Goal: Use online tool/utility: Utilize a website feature to perform a specific function

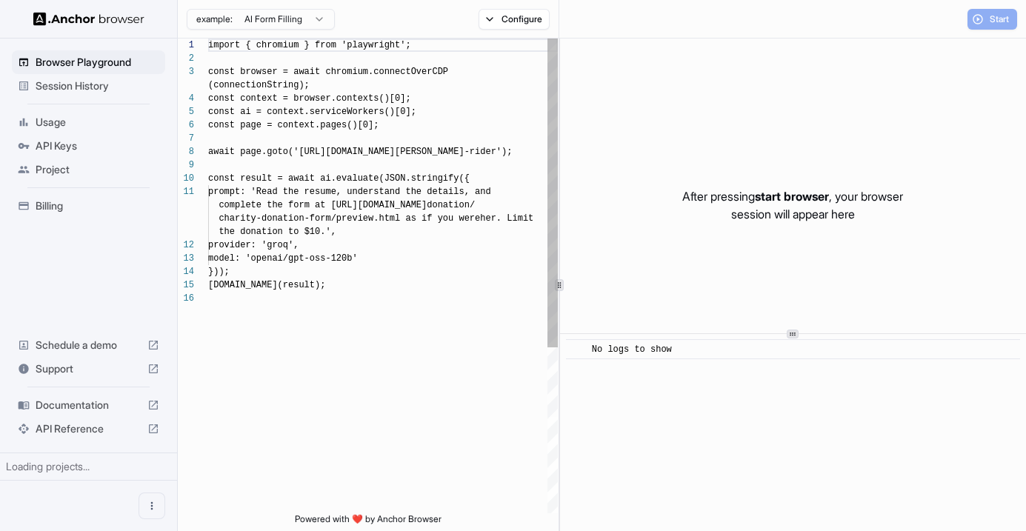
scroll to position [120, 0]
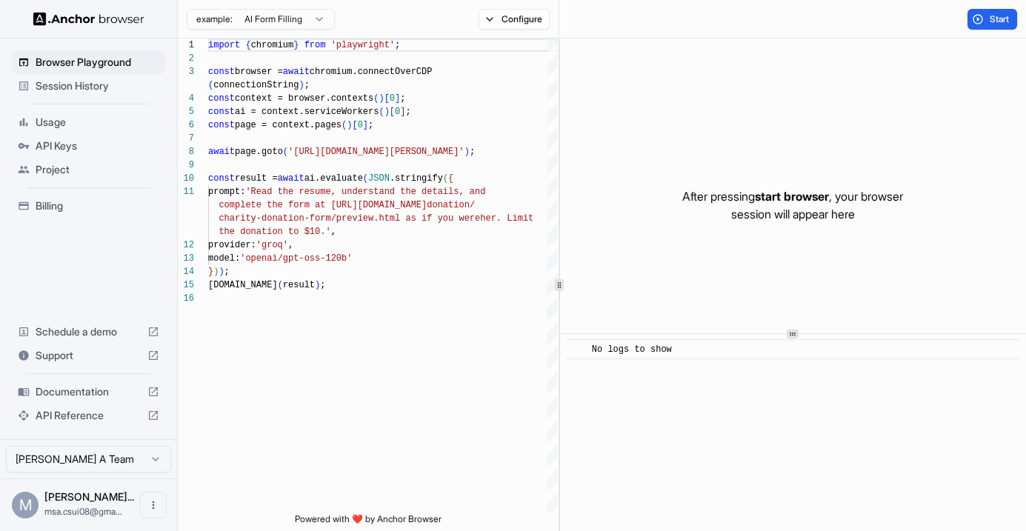
click at [90, 142] on span "API Keys" at bounding box center [98, 146] width 124 height 15
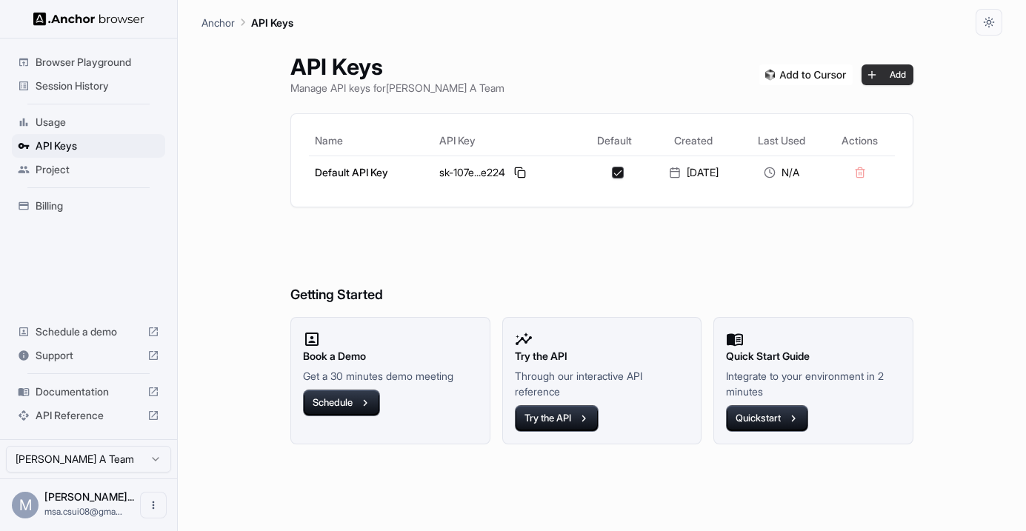
click at [896, 80] on button "Add" at bounding box center [888, 74] width 52 height 21
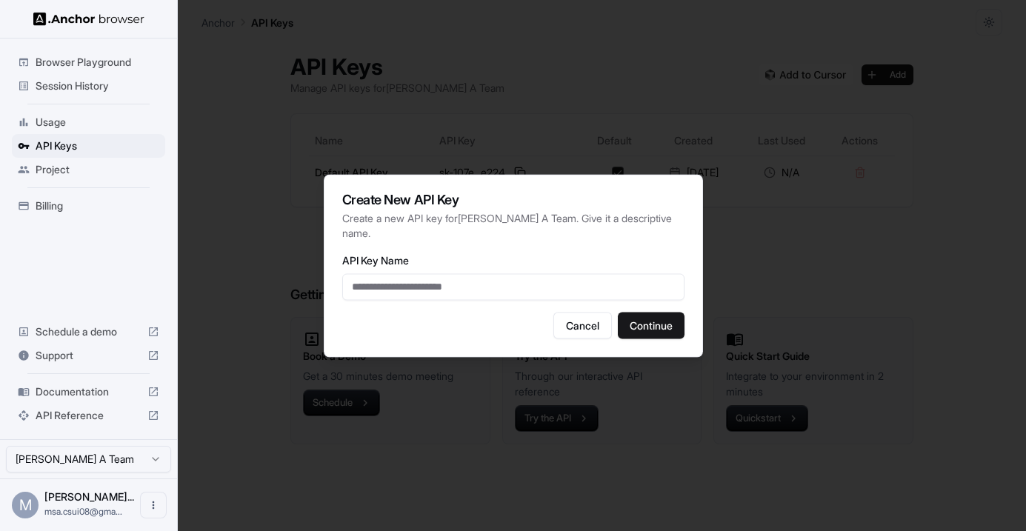
click at [806, 294] on div at bounding box center [513, 265] width 1026 height 531
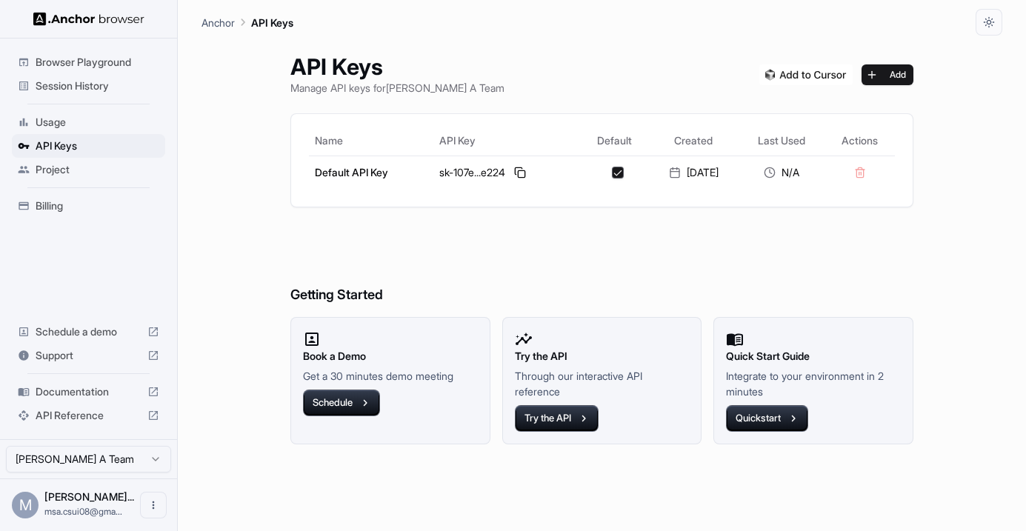
click at [810, 79] on img at bounding box center [805, 74] width 93 height 21
click at [83, 110] on div "Usage" at bounding box center [88, 122] width 153 height 24
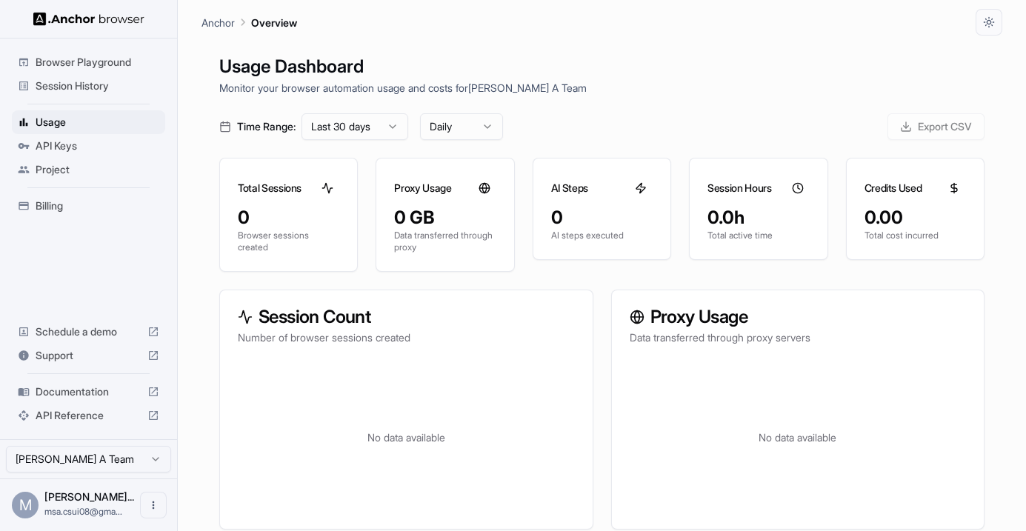
click at [81, 212] on span "Billing" at bounding box center [98, 206] width 124 height 15
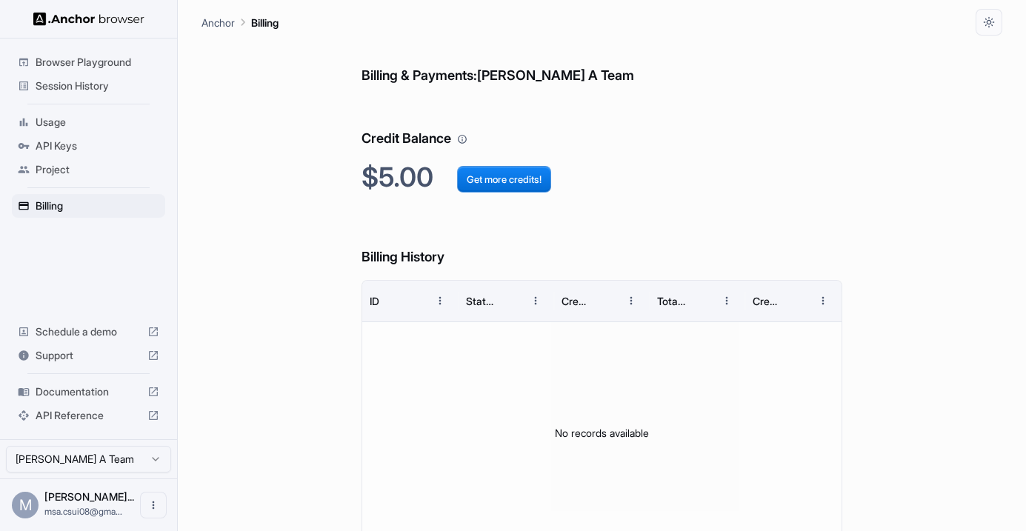
click at [331, 187] on div "Billing & Payments: [PERSON_NAME] A Team Credit Balance $5.00 Get more credits!…" at bounding box center [601, 310] width 801 height 549
click at [521, 184] on button "Get more credits!" at bounding box center [504, 179] width 94 height 27
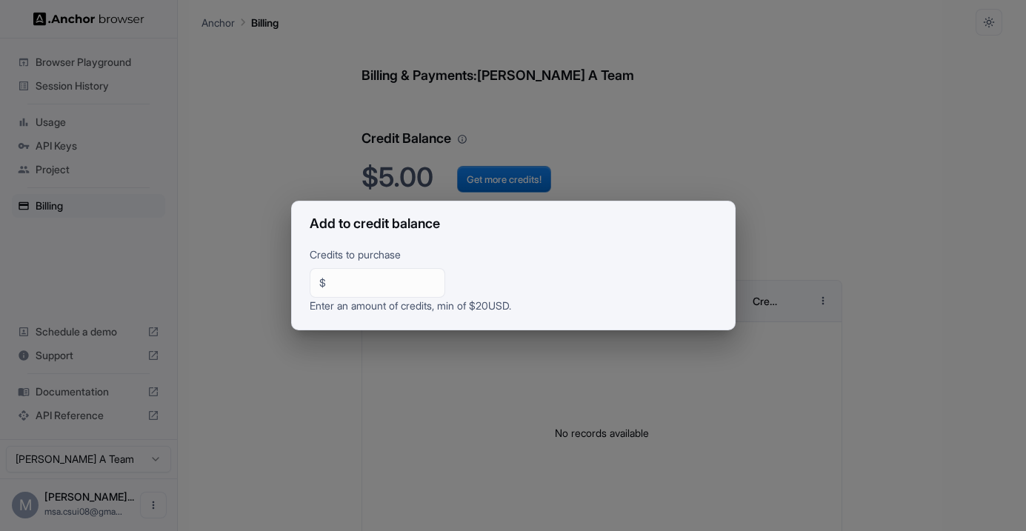
click at [264, 208] on div "Add to credit balance Credits to purchase $ ** ​ Enter an amount of credits, mi…" at bounding box center [513, 265] width 1026 height 531
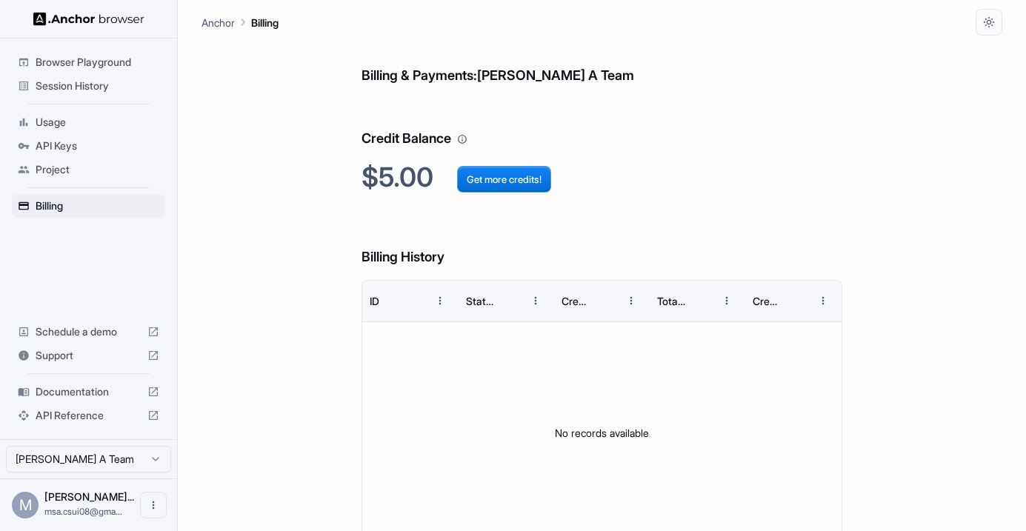
click at [100, 500] on span "[PERSON_NAME]..." at bounding box center [89, 496] width 90 height 13
drag, startPoint x: 144, startPoint y: 504, endPoint x: 153, endPoint y: 506, distance: 9.0
click at [153, 506] on button "Open menu" at bounding box center [153, 505] width 27 height 27
click at [153, 505] on icon at bounding box center [148, 505] width 7 height 4
click at [153, 505] on icon "Open menu" at bounding box center [153, 505] width 12 height 12
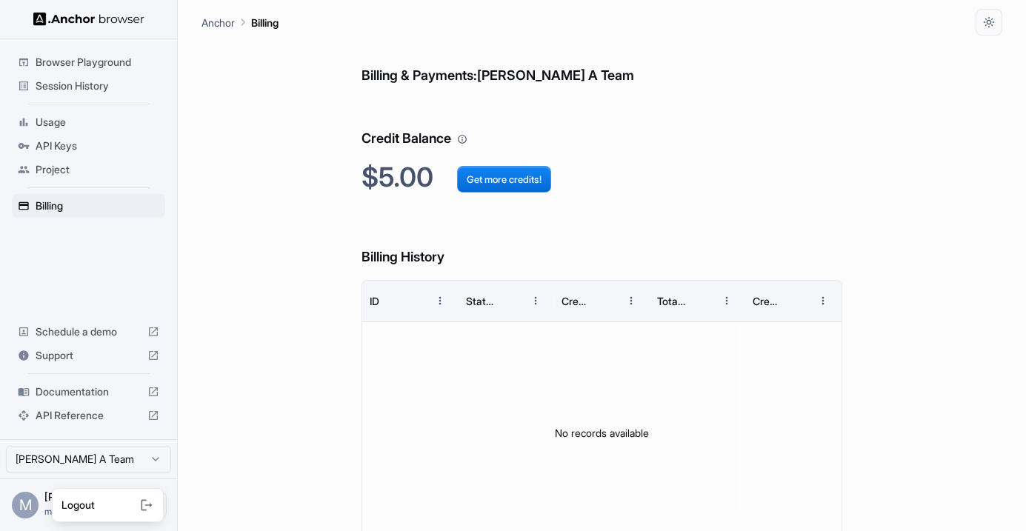
click at [103, 445] on div at bounding box center [513, 265] width 1026 height 531
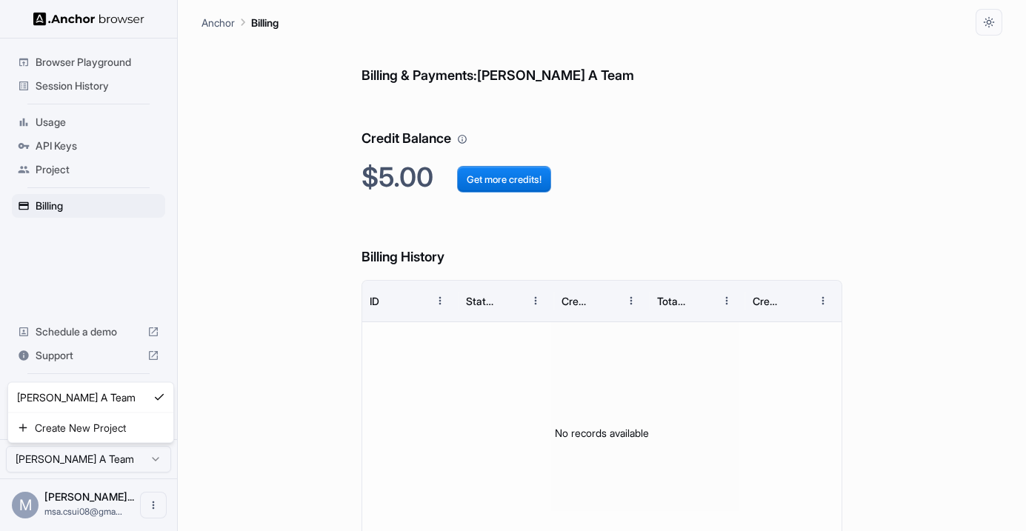
click at [101, 463] on html "Browser Playground Session History Usage API Keys Project Billing Schedule a de…" at bounding box center [513, 265] width 1026 height 531
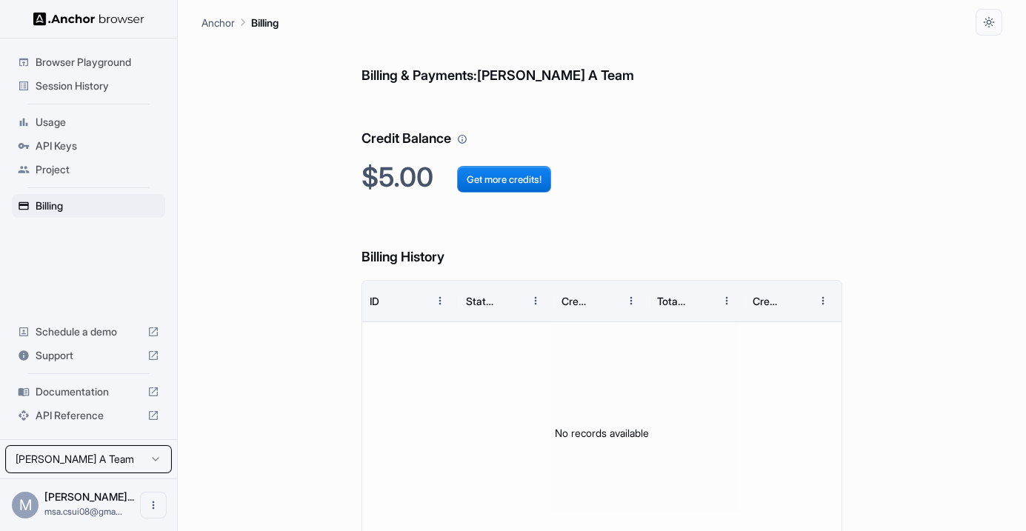
click at [239, 440] on html "Browser Playground Session History Usage API Keys Project Billing Schedule a de…" at bounding box center [513, 265] width 1026 height 531
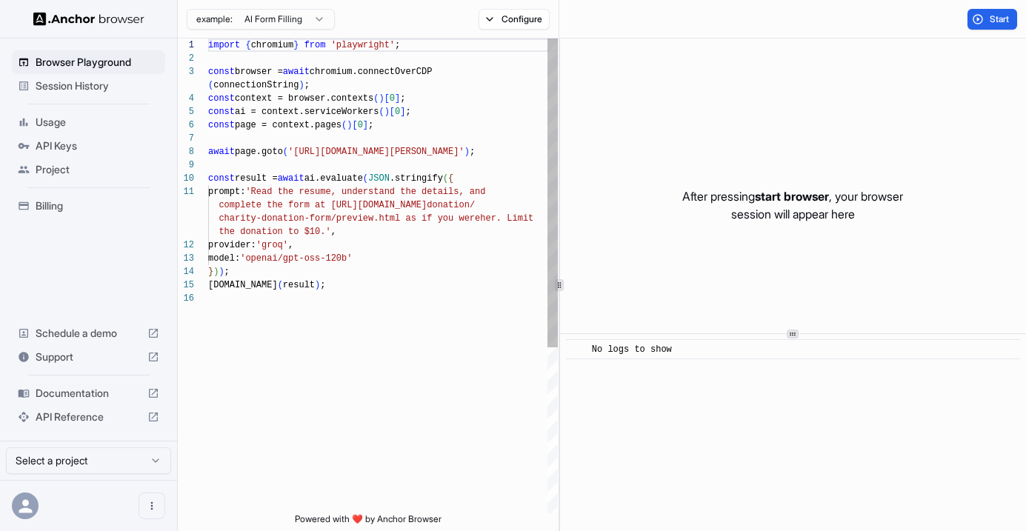
scroll to position [120, 0]
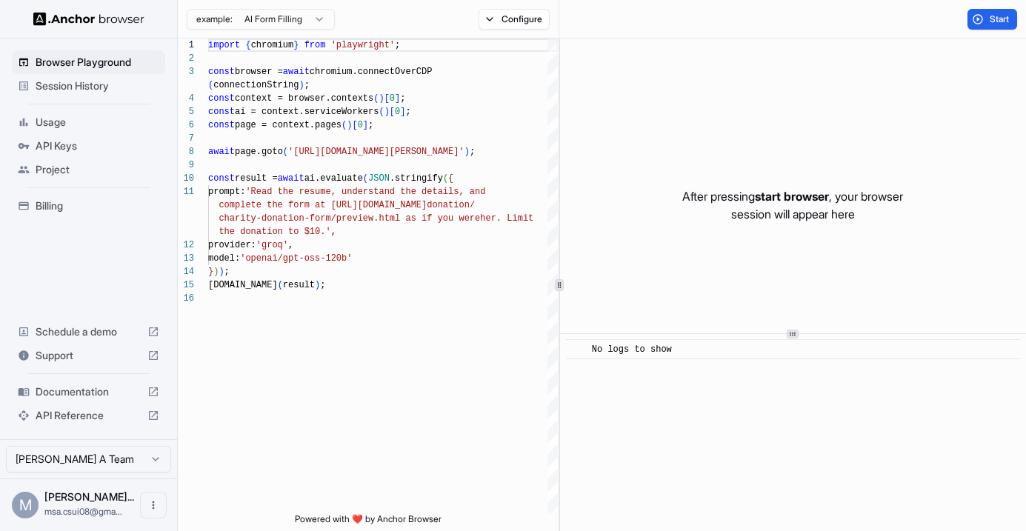
click at [323, 18] on html "Browser Playground Session History Usage API Keys Project Billing Schedule a de…" at bounding box center [513, 265] width 1026 height 531
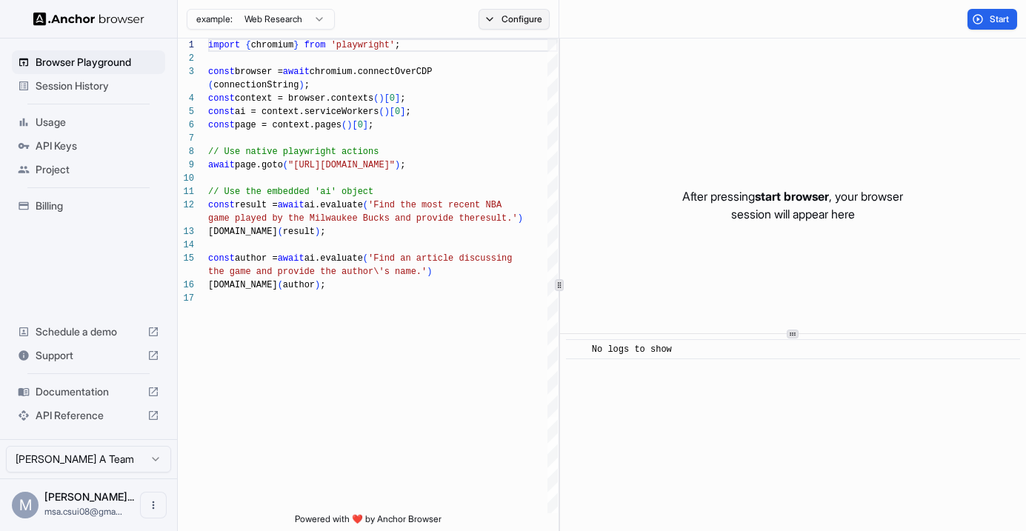
click at [521, 24] on button "Configure" at bounding box center [515, 19] width 72 height 21
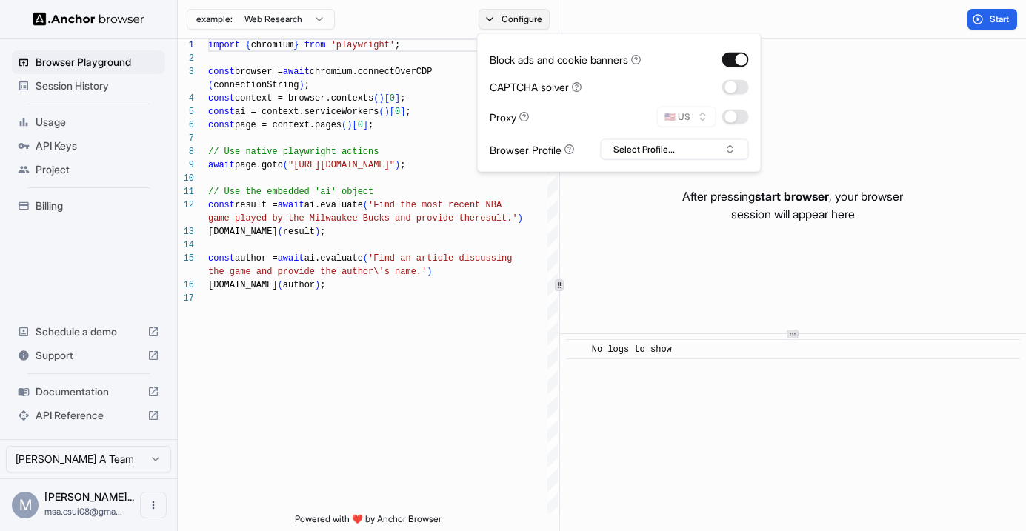
click at [519, 24] on button "Configure" at bounding box center [515, 19] width 72 height 21
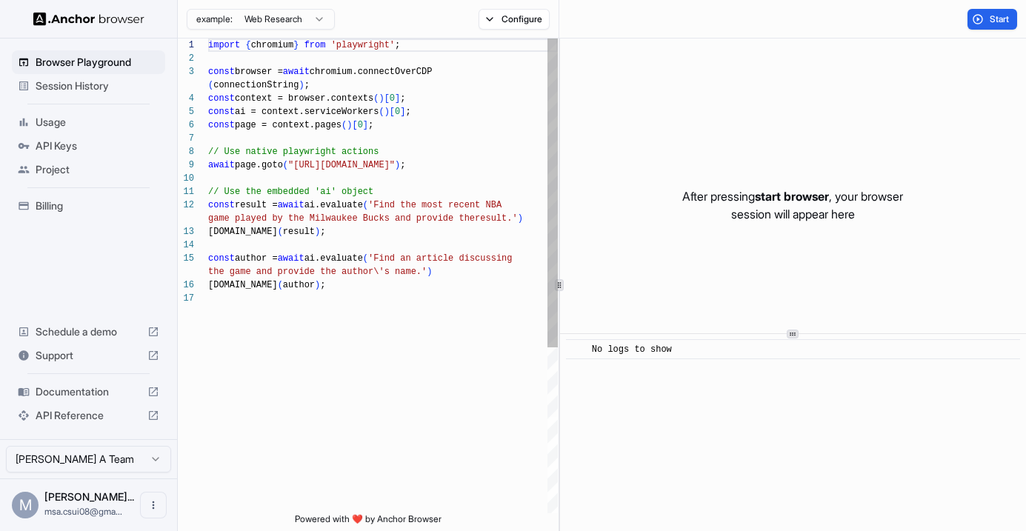
click at [474, 234] on div "import { chromium } from 'playwright' ; const browser = await chromium.connectO…" at bounding box center [383, 403] width 350 height 728
click at [1001, 24] on span "Start" at bounding box center [1000, 19] width 21 height 12
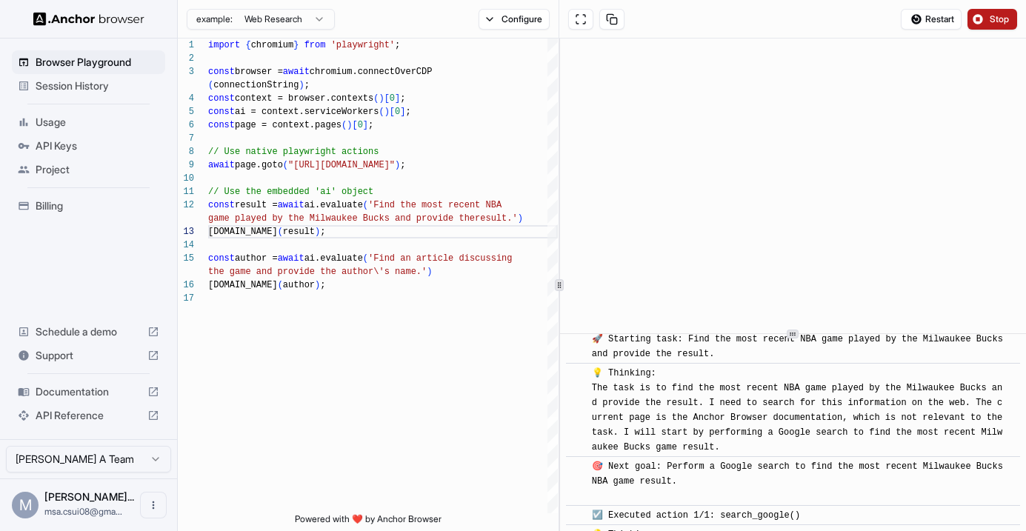
scroll to position [206, 0]
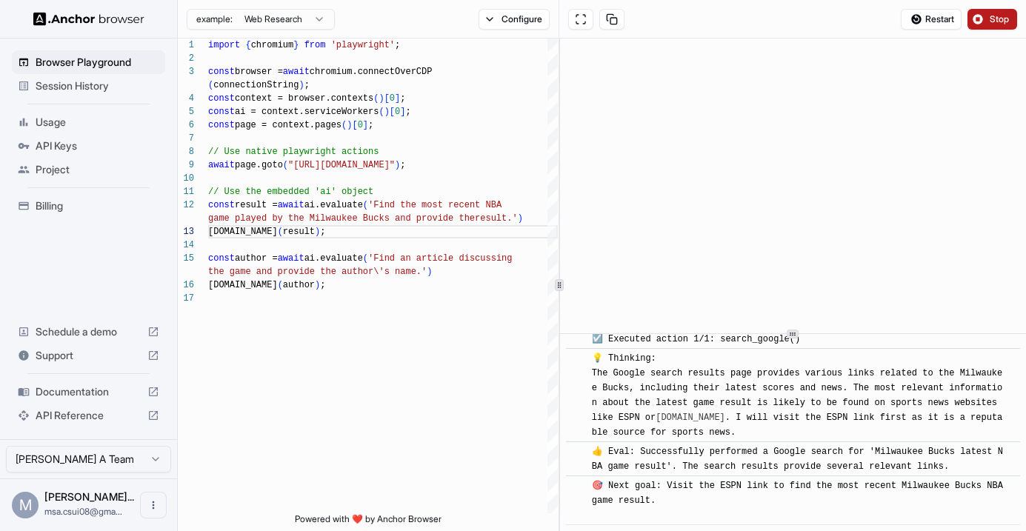
click at [290, 14] on html "Browser Playground Session History Usage API Keys Project Billing Schedule a de…" at bounding box center [513, 265] width 1026 height 531
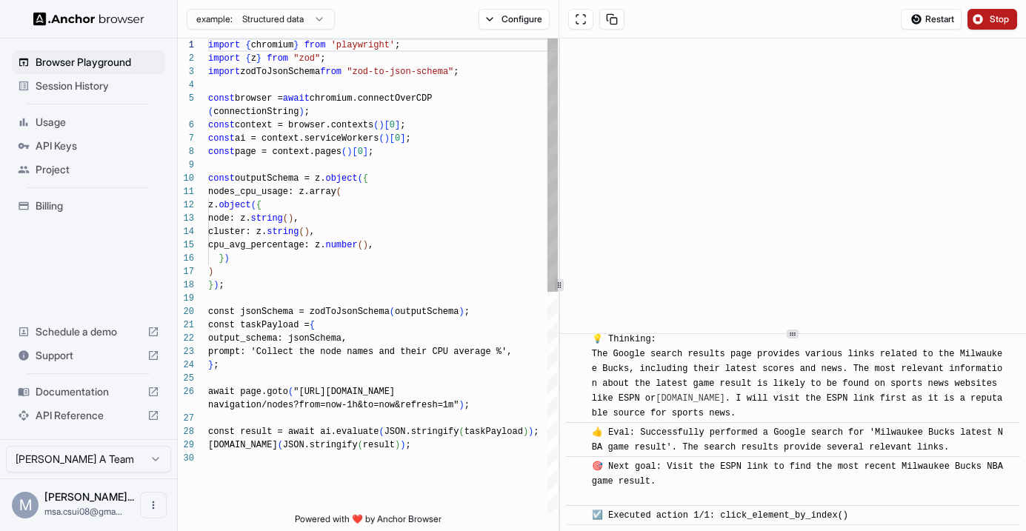
scroll to position [0, 0]
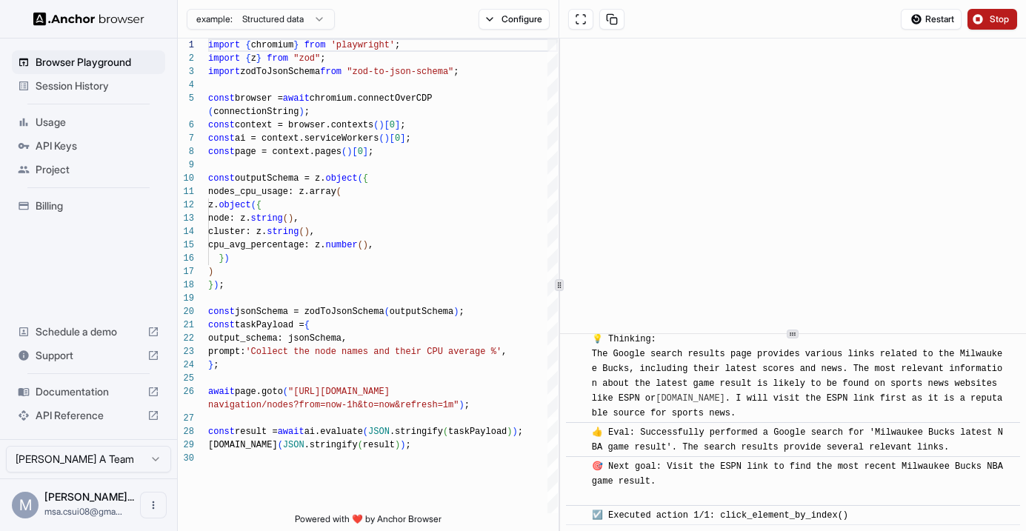
click at [296, 28] on body "Browser Playground Session History Usage API Keys Project Billing Schedule a de…" at bounding box center [513, 265] width 1026 height 531
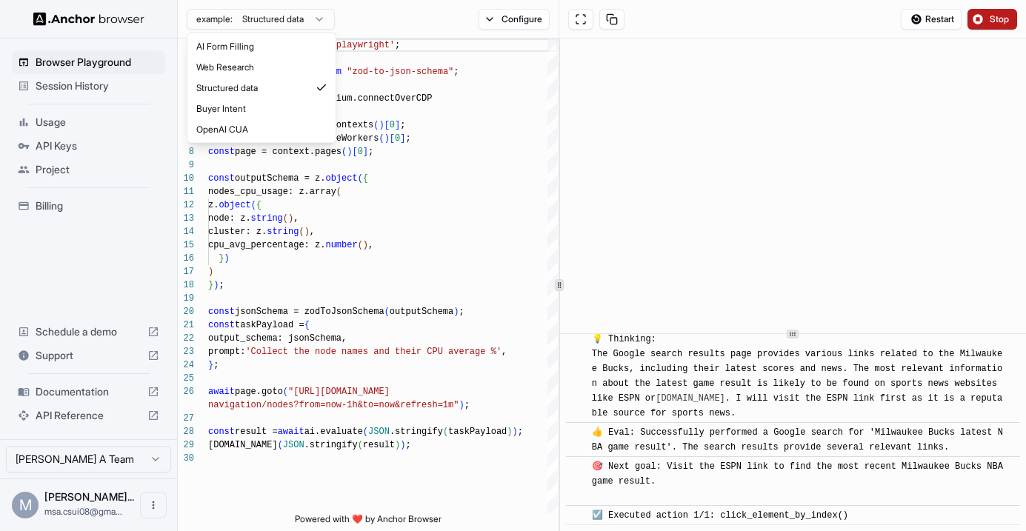
type textarea "**********"
